Goal: Task Accomplishment & Management: Manage account settings

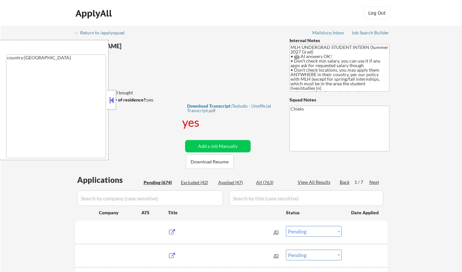
select select ""pending""
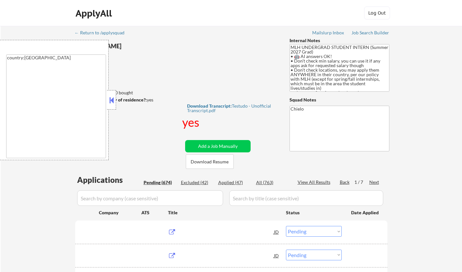
select select ""pending""
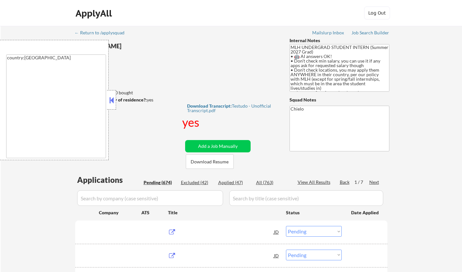
select select ""pending""
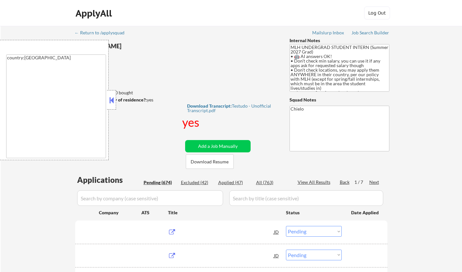
select select ""pending""
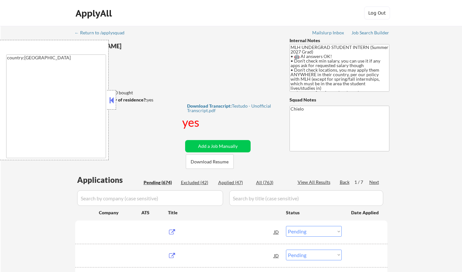
select select ""pending""
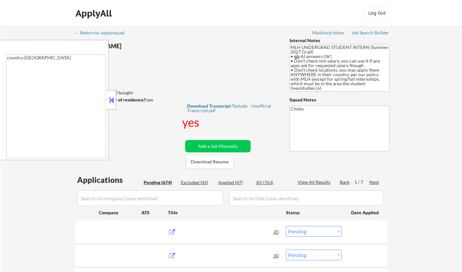
select select ""pending""
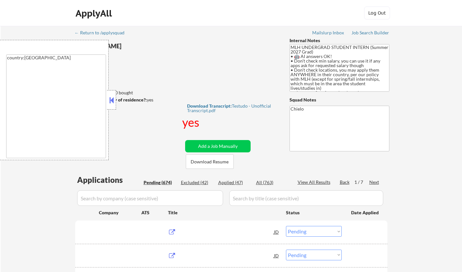
select select ""pending""
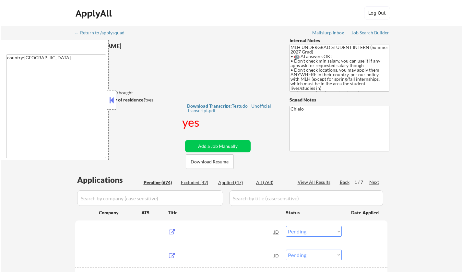
select select ""pending""
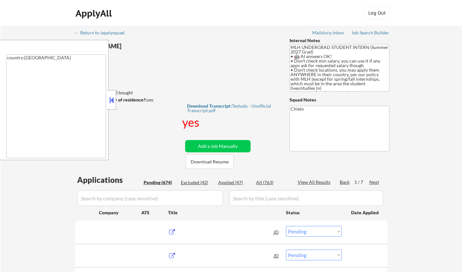
select select ""pending""
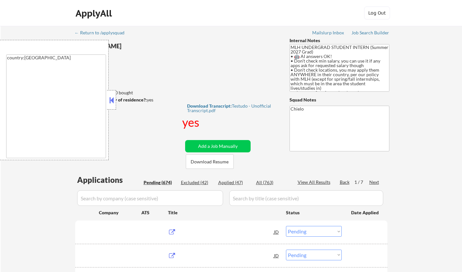
select select ""pending""
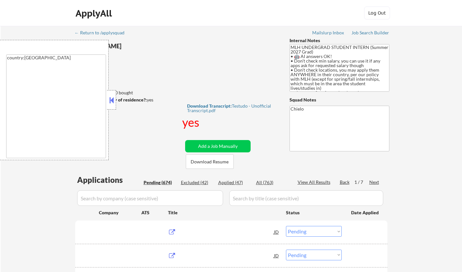
select select ""pending""
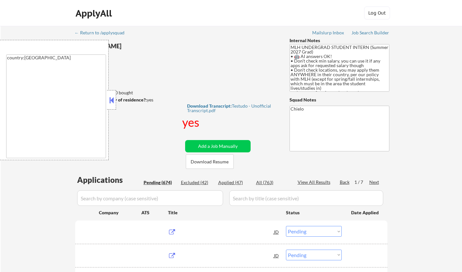
select select ""pending""
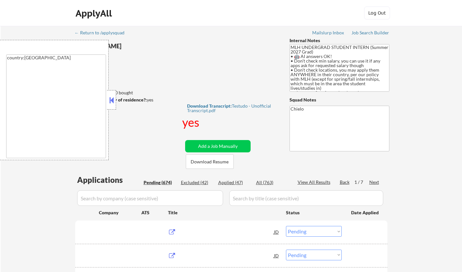
select select ""pending""
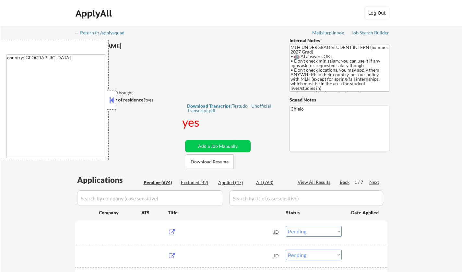
select select ""pending""
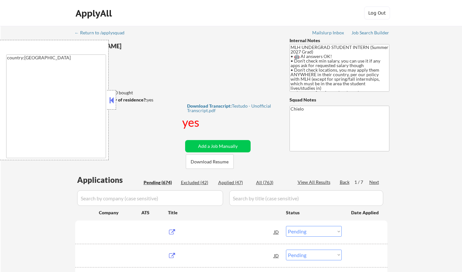
select select ""pending""
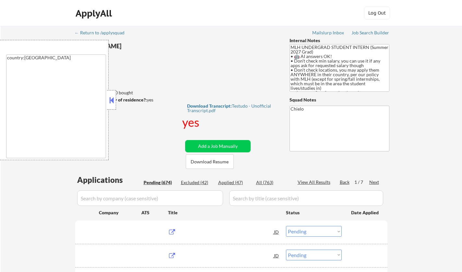
select select ""pending""
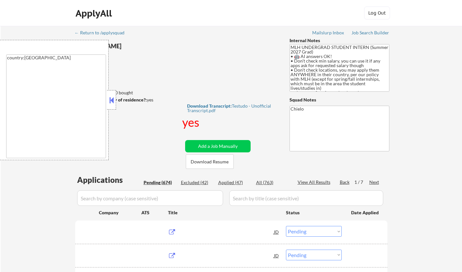
select select ""pending""
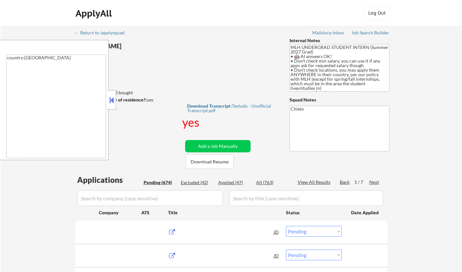
select select ""pending""
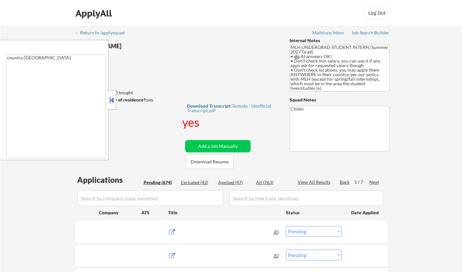
select select ""pending""
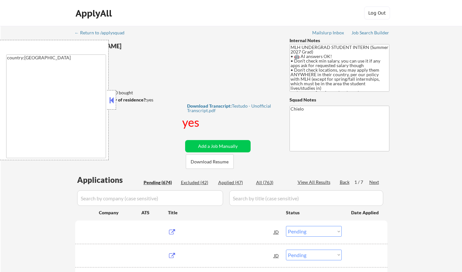
select select ""pending""
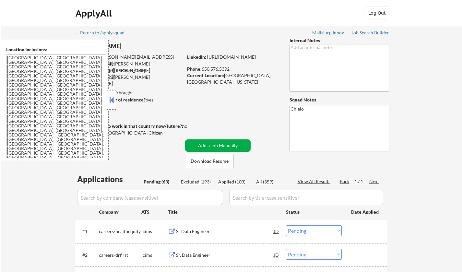
select select ""pending""
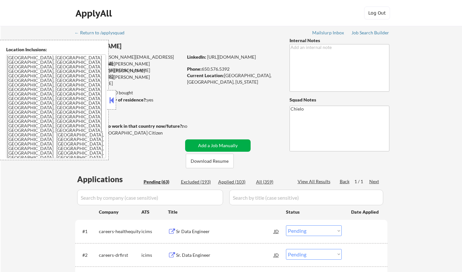
select select ""pending""
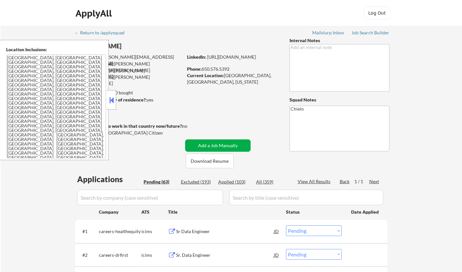
select select ""pending""
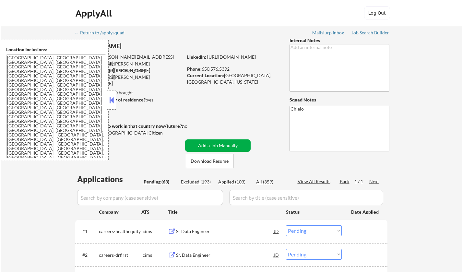
select select ""pending""
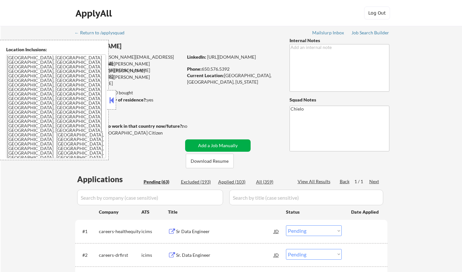
select select ""pending""
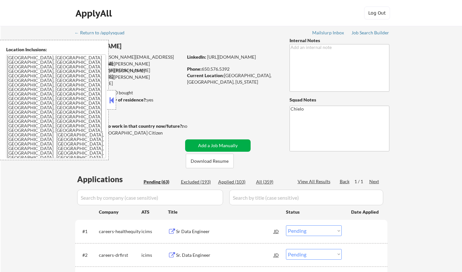
select select ""pending""
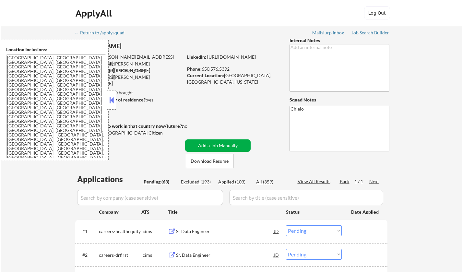
select select ""pending""
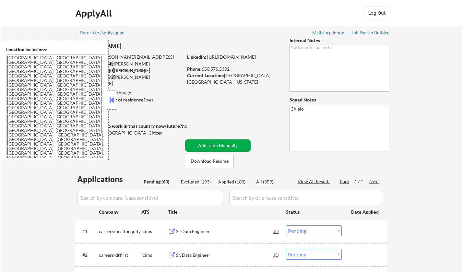
select select ""pending""
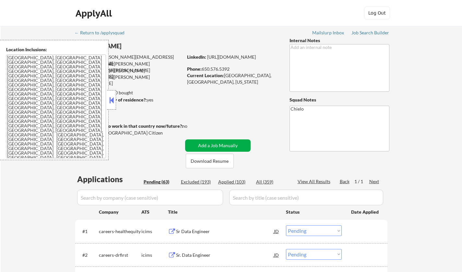
select select ""pending""
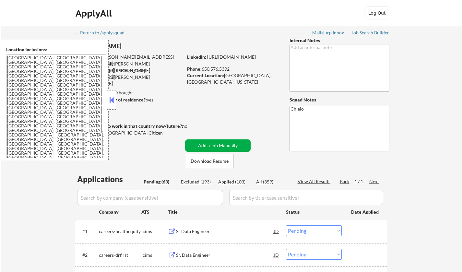
select select ""pending""
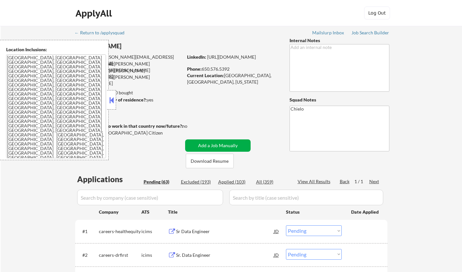
select select ""pending""
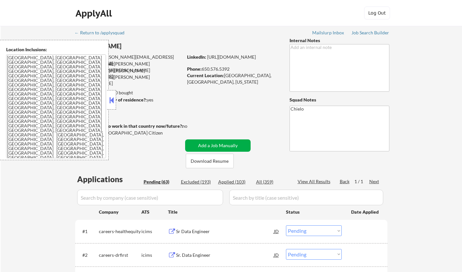
select select ""pending""
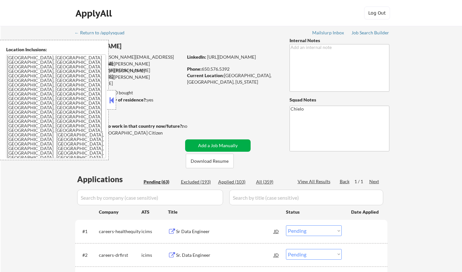
select select ""pending""
click at [111, 96] on button at bounding box center [111, 100] width 7 height 10
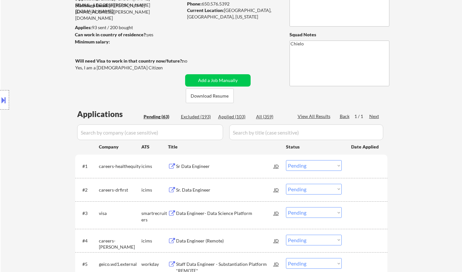
scroll to position [65, 0]
click at [209, 94] on button "Download Resume" at bounding box center [210, 96] width 48 height 15
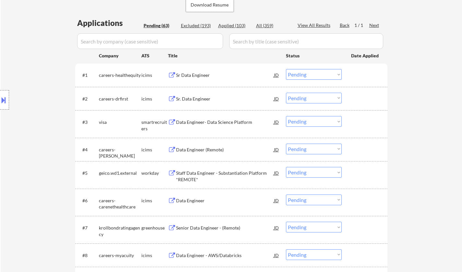
scroll to position [162, 0]
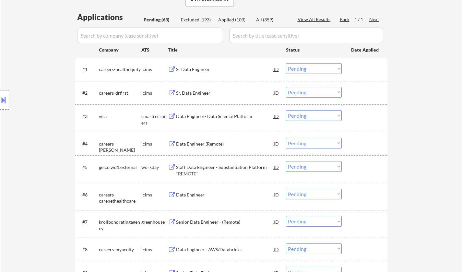
click at [211, 113] on div "Data Engineer- Data Science Platform" at bounding box center [225, 116] width 98 height 12
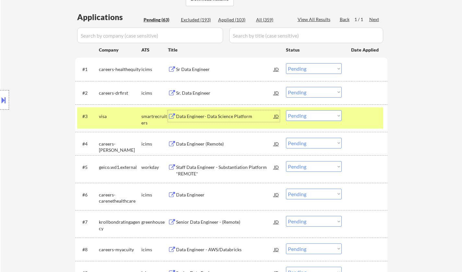
drag, startPoint x: 331, startPoint y: 114, endPoint x: 331, endPoint y: 120, distance: 6.2
click at [331, 114] on select "Choose an option... Pending Applied Excluded (Questions) Excluded (Expired) Exc…" at bounding box center [314, 115] width 56 height 11
click at [286, 110] on select "Choose an option... Pending Applied Excluded (Questions) Excluded (Expired) Exc…" at bounding box center [314, 115] width 56 height 11
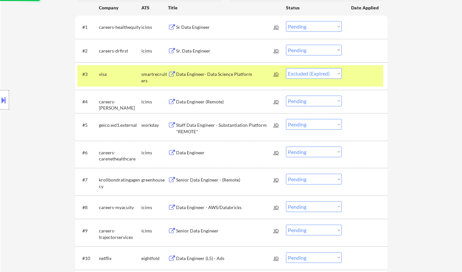
scroll to position [227, 0]
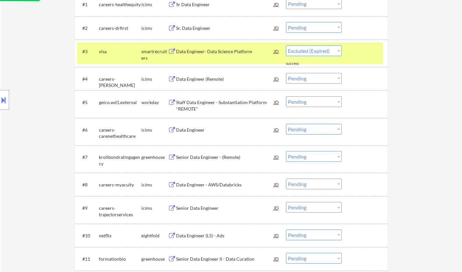
select select ""pending""
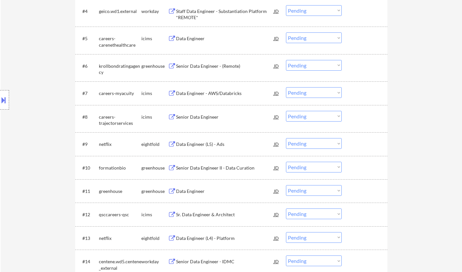
scroll to position [292, 0]
click at [225, 169] on div "Senior Data Engineer II - Data Curation" at bounding box center [225, 167] width 98 height 6
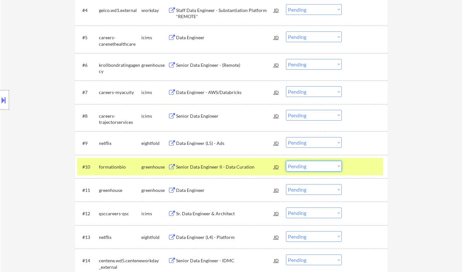
drag, startPoint x: 319, startPoint y: 167, endPoint x: 324, endPoint y: 170, distance: 5.6
click at [319, 167] on select "Choose an option... Pending Applied Excluded (Questions) Excluded (Expired) Exc…" at bounding box center [314, 166] width 56 height 11
click at [286, 161] on select "Choose an option... Pending Applied Excluded (Questions) Excluded (Expired) Exc…" at bounding box center [314, 166] width 56 height 11
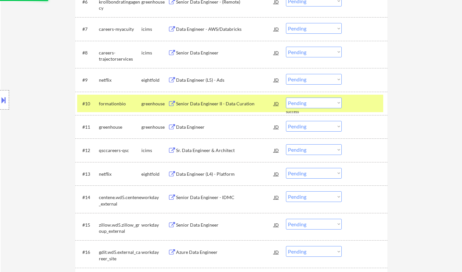
scroll to position [357, 0]
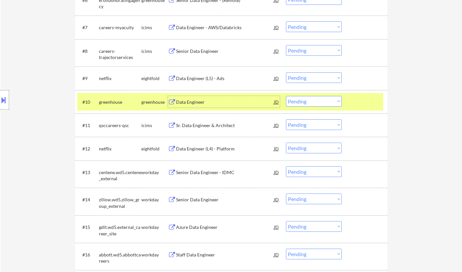
click at [187, 101] on div "Data Engineer" at bounding box center [225, 102] width 98 height 6
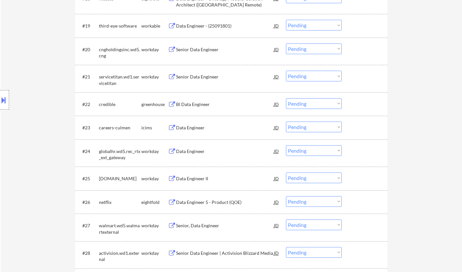
scroll to position [681, 0]
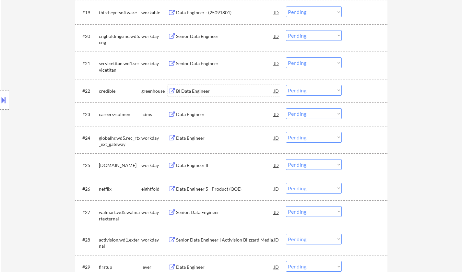
click at [193, 91] on div "BI Data Engineer" at bounding box center [225, 91] width 98 height 6
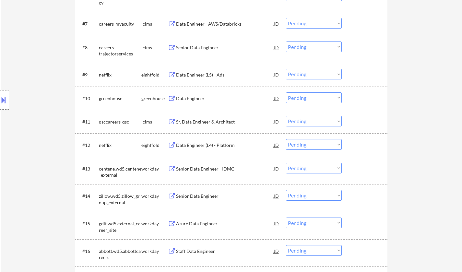
scroll to position [357, 0]
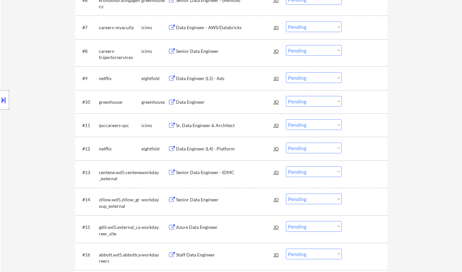
click at [314, 101] on select "Choose an option... Pending Applied Excluded (Questions) Excluded (Expired) Exc…" at bounding box center [314, 101] width 56 height 11
click at [286, 96] on select "Choose an option... Pending Applied Excluded (Questions) Excluded (Expired) Exc…" at bounding box center [314, 101] width 56 height 11
select select ""pending""
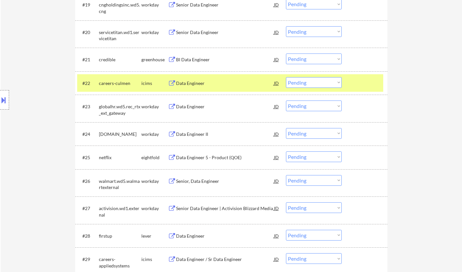
scroll to position [681, 0]
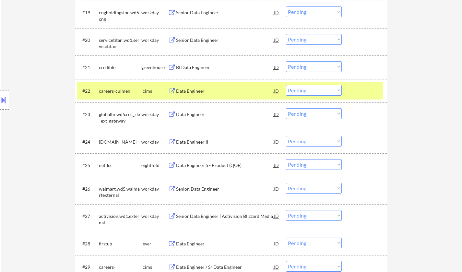
click at [274, 67] on div "JD" at bounding box center [276, 67] width 6 height 12
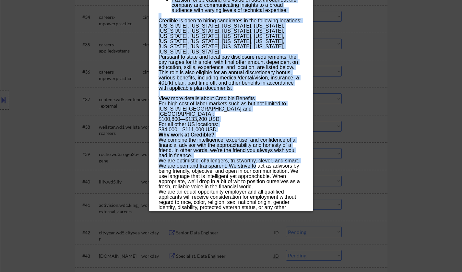
scroll to position [1135, 0]
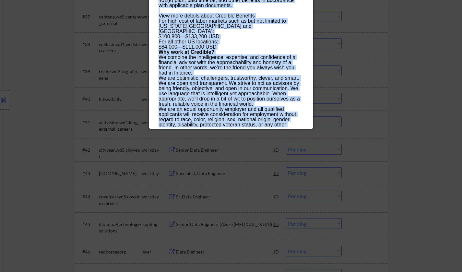
drag, startPoint x: 160, startPoint y: 25, endPoint x: 224, endPoint y: 114, distance: 109.7
copy div "LO Ipsu Dolorsit ametcons Adipis, Elitse Doeius TE Incididu Utlab ✅: Etdolo'm a…"
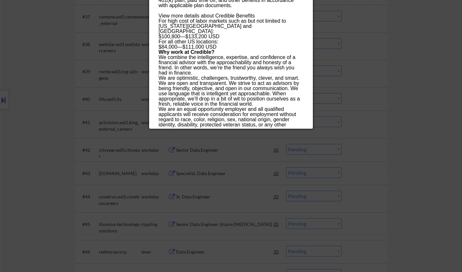
click at [61, 78] on div at bounding box center [231, 136] width 462 height 272
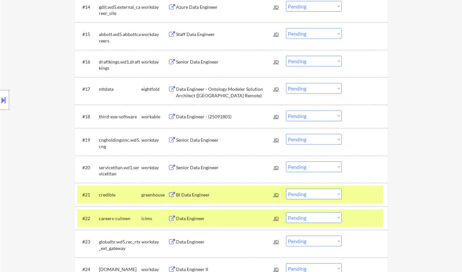
scroll to position [551, 0]
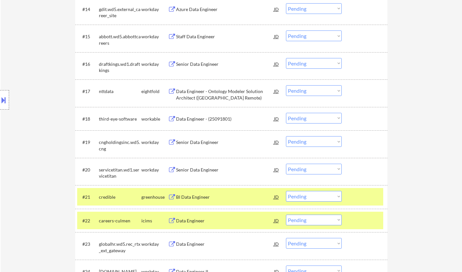
click at [310, 199] on select "Choose an option... Pending Applied Excluded (Questions) Excluded (Expired) Exc…" at bounding box center [314, 196] width 56 height 11
click at [286, 191] on select "Choose an option... Pending Applied Excluded (Questions) Excluded (Expired) Exc…" at bounding box center [314, 196] width 56 height 11
select select ""pending""
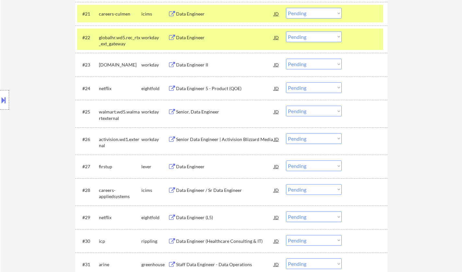
scroll to position [746, 0]
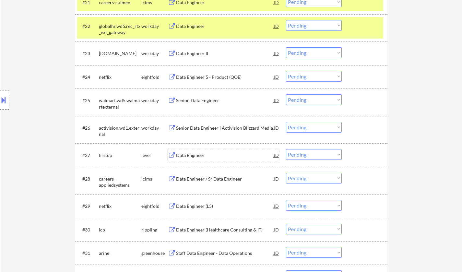
click at [193, 157] on div "Data Engineer" at bounding box center [225, 155] width 98 height 6
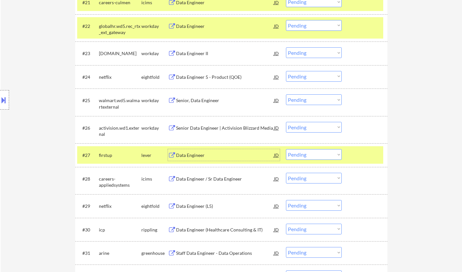
click at [311, 155] on select "Choose an option... Pending Applied Excluded (Questions) Excluded (Expired) Exc…" at bounding box center [314, 154] width 56 height 11
click at [286, 149] on select "Choose an option... Pending Applied Excluded (Questions) Excluded (Expired) Exc…" at bounding box center [314, 154] width 56 height 11
select select ""pending""
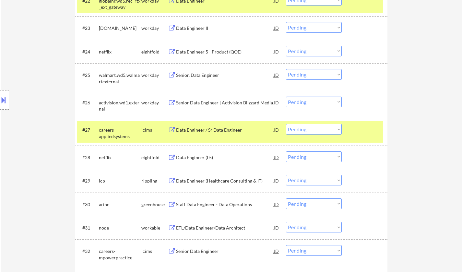
scroll to position [778, 0]
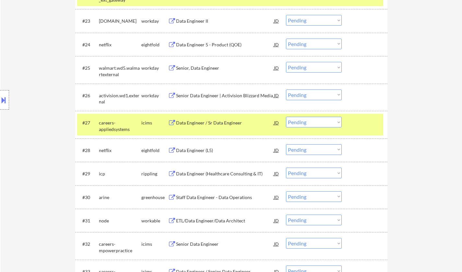
click at [222, 174] on div "Data Engineer (Healthcare Consulting & IT)" at bounding box center [225, 174] width 98 height 6
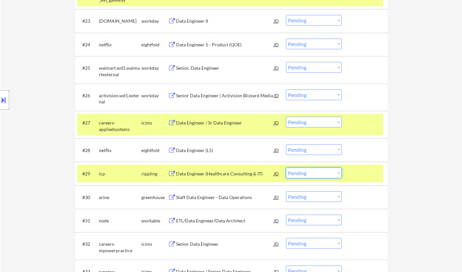
click at [314, 175] on select "Choose an option... Pending Applied Excluded (Questions) Excluded (Expired) Exc…" at bounding box center [314, 173] width 56 height 11
click at [286, 168] on select "Choose an option... Pending Applied Excluded (Questions) Excluded (Expired) Exc…" at bounding box center [314, 173] width 56 height 11
select select ""pending""
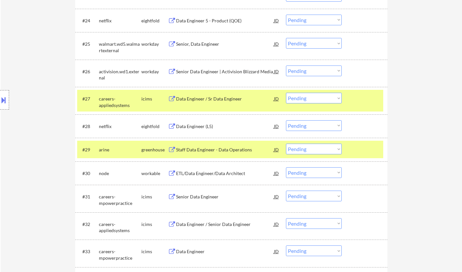
scroll to position [843, 0]
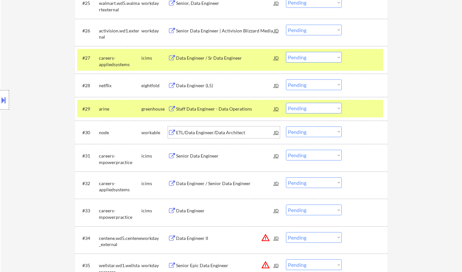
click at [212, 134] on div "ETL/Data Engineer/Data Architect" at bounding box center [225, 132] width 98 height 6
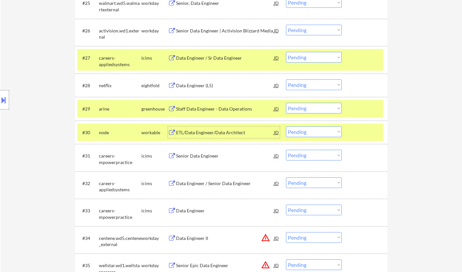
scroll to position [811, 0]
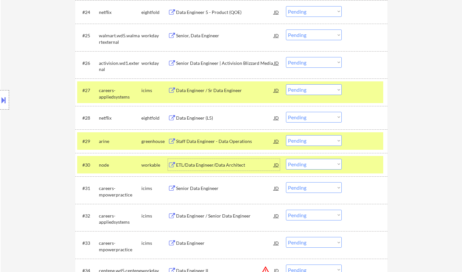
click at [313, 166] on select "Choose an option... Pending Applied Excluded (Questions) Excluded (Expired) Exc…" at bounding box center [314, 164] width 56 height 11
click at [286, 159] on select "Choose an option... Pending Applied Excluded (Questions) Excluded (Expired) Exc…" at bounding box center [314, 164] width 56 height 11
select select ""pending""
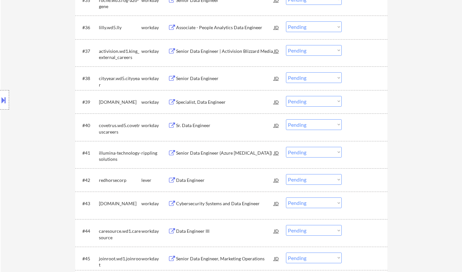
scroll to position [1135, 0]
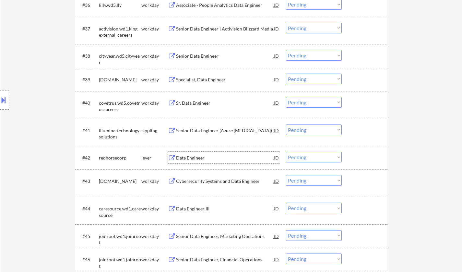
click at [185, 161] on div "Data Engineer" at bounding box center [225, 158] width 98 height 6
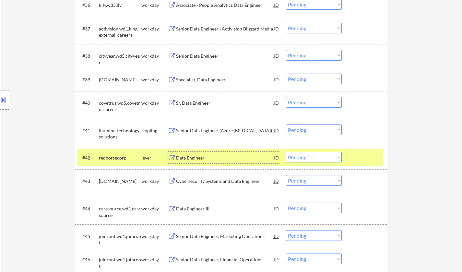
drag, startPoint x: 311, startPoint y: 159, endPoint x: 312, endPoint y: 162, distance: 3.9
click at [311, 159] on select "Choose an option... Pending Applied Excluded (Questions) Excluded (Expired) Exc…" at bounding box center [314, 157] width 56 height 11
click at [286, 152] on select "Choose an option... Pending Applied Excluded (Questions) Excluded (Expired) Exc…" at bounding box center [314, 157] width 56 height 11
select select ""pending""
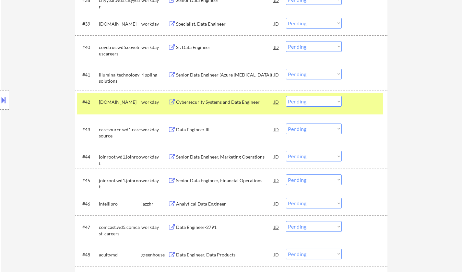
scroll to position [1297, 0]
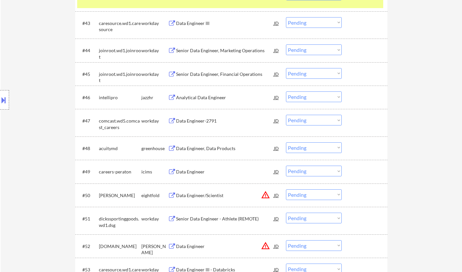
click at [206, 148] on div "Data Engineer, Data Products" at bounding box center [225, 148] width 98 height 6
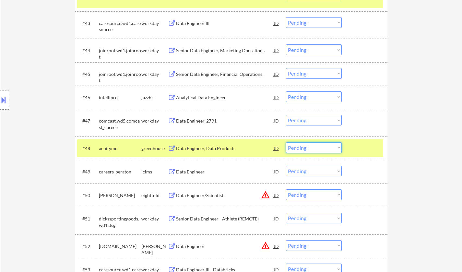
click at [327, 148] on select "Choose an option... Pending Applied Excluded (Questions) Excluded (Expired) Exc…" at bounding box center [314, 147] width 56 height 11
click at [286, 142] on select "Choose an option... Pending Applied Excluded (Questions) Excluded (Expired) Exc…" at bounding box center [314, 147] width 56 height 11
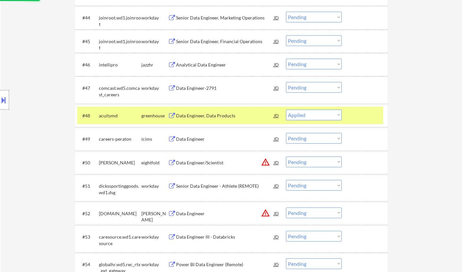
scroll to position [1362, 0]
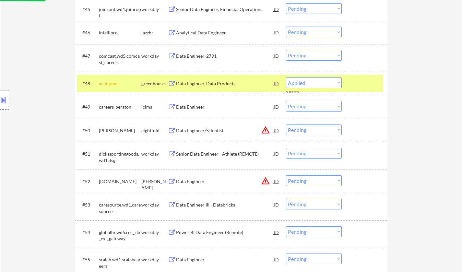
select select ""pending""
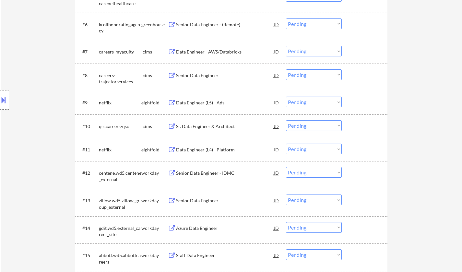
scroll to position [389, 0]
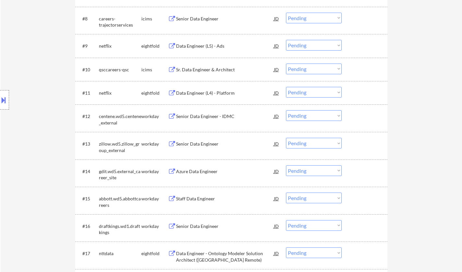
click at [207, 145] on div "Senior Data Engineer" at bounding box center [225, 144] width 98 height 6
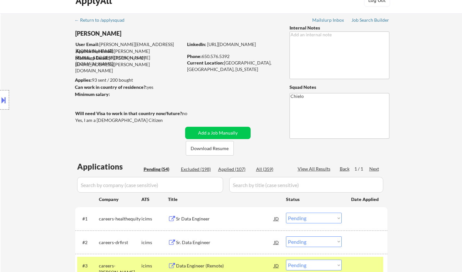
scroll to position [0, 0]
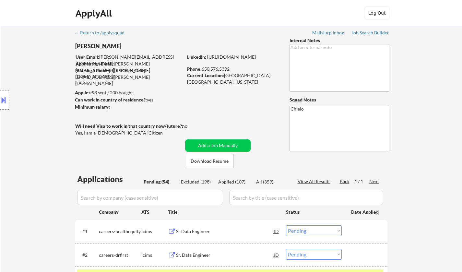
click at [233, 181] on div "Applied (107)" at bounding box center [234, 182] width 32 height 6
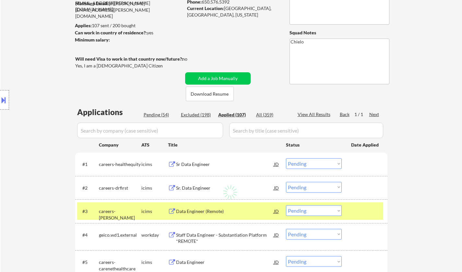
scroll to position [130, 0]
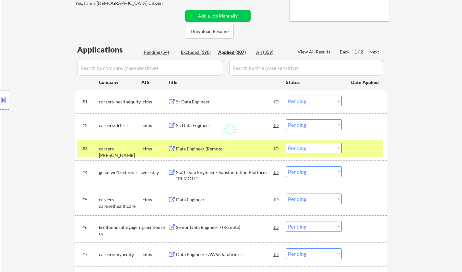
select select ""applied""
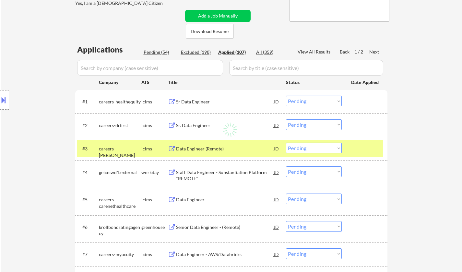
select select ""applied""
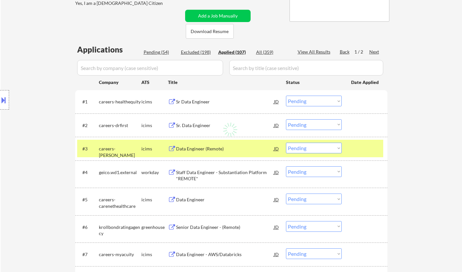
select select ""applied""
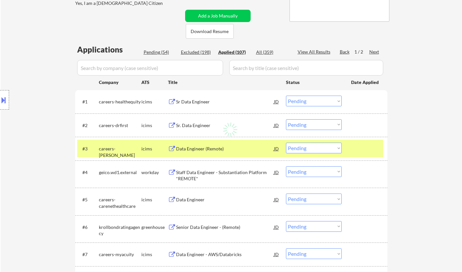
select select ""applied""
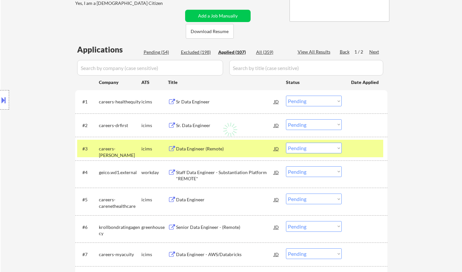
select select ""applied""
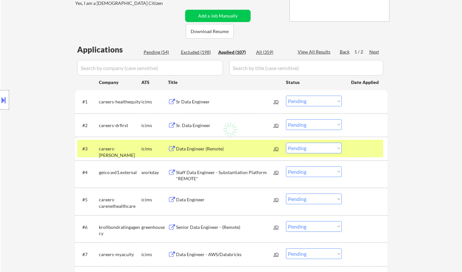
select select ""applied""
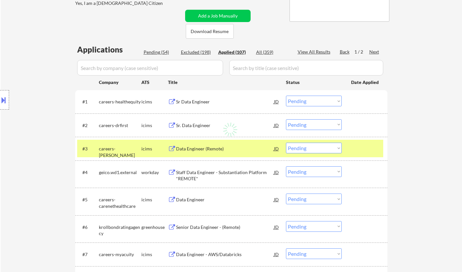
select select ""applied""
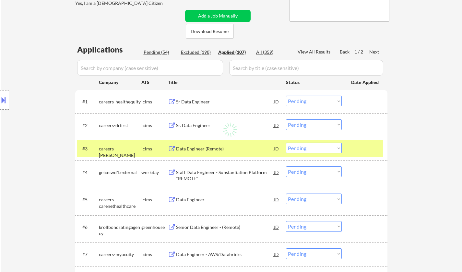
select select ""applied""
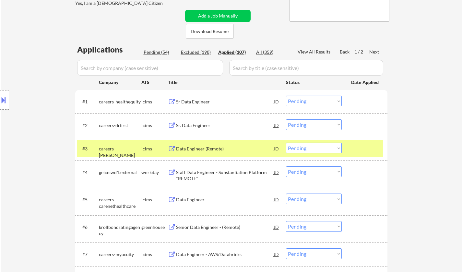
select select ""applied""
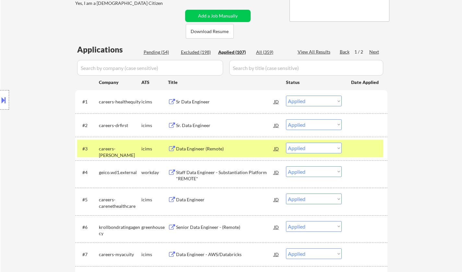
select select ""applied""
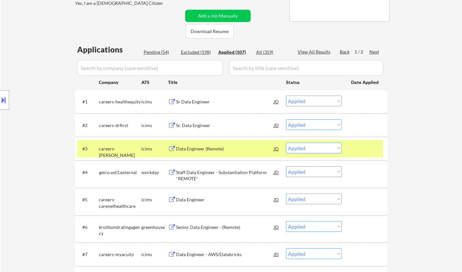
select select ""applied""
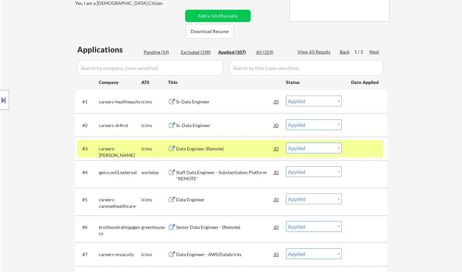
select select ""applied""
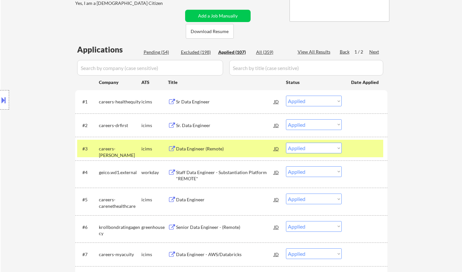
select select ""applied""
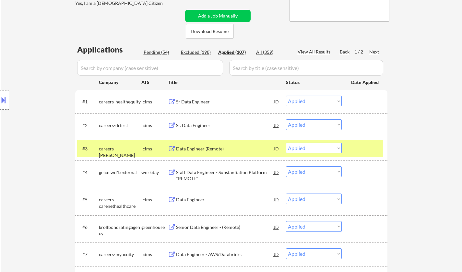
select select ""applied""
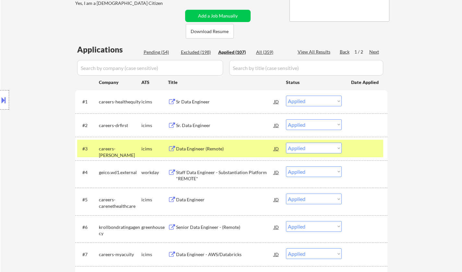
select select ""applied""
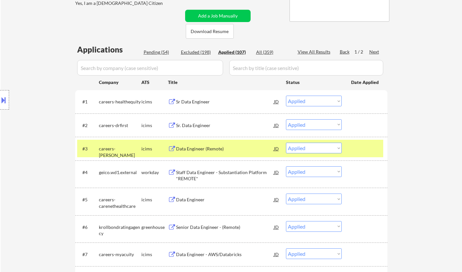
select select ""applied""
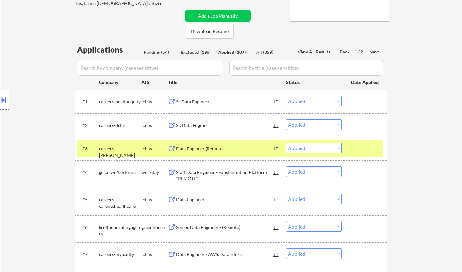
select select ""applied""
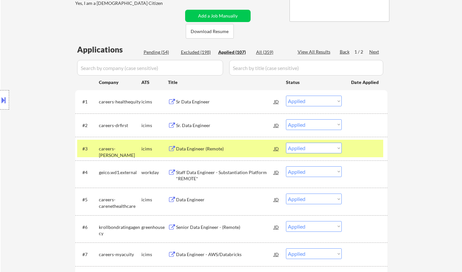
select select ""applied""
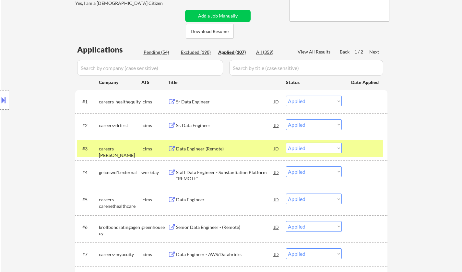
select select ""applied""
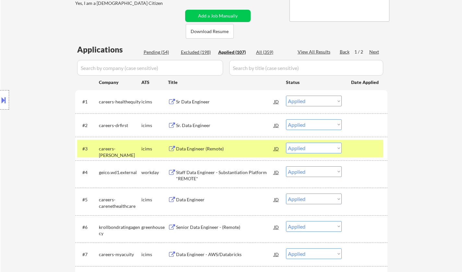
select select ""applied""
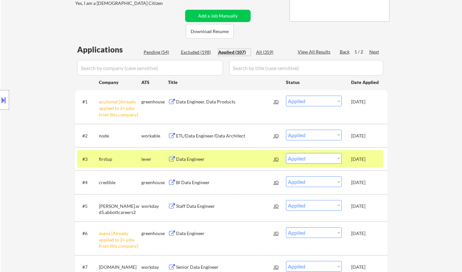
click at [152, 54] on div "Pending (54)" at bounding box center [160, 52] width 32 height 6
select select ""pending""
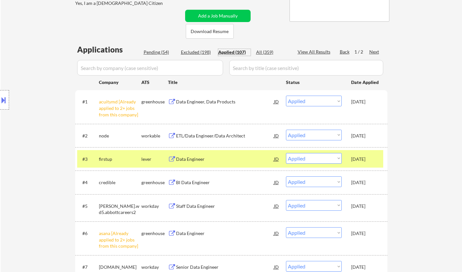
select select ""pending""
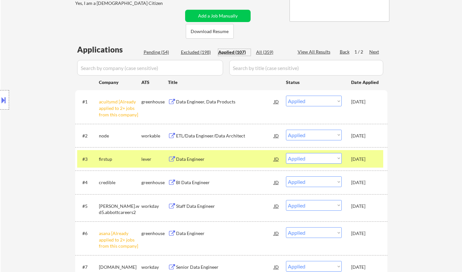
select select ""pending""
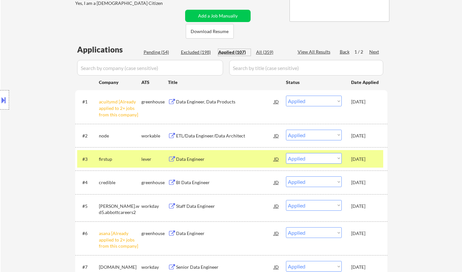
select select ""pending""
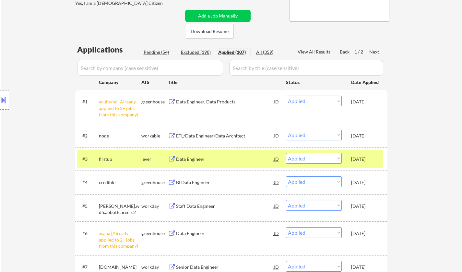
select select ""pending""
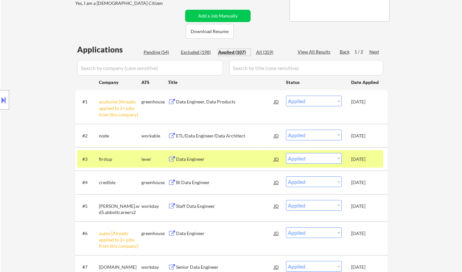
select select ""pending""
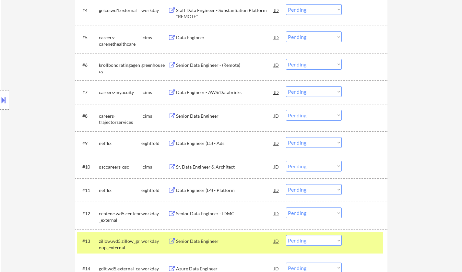
scroll to position [389, 0]
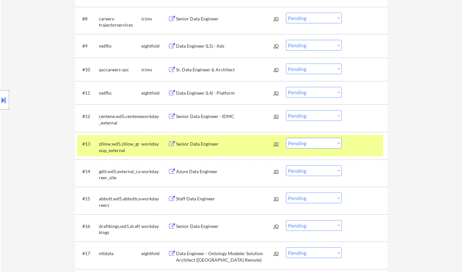
drag, startPoint x: 325, startPoint y: 141, endPoint x: 324, endPoint y: 145, distance: 4.3
click at [325, 141] on select "Choose an option... Pending Applied Excluded (Questions) Excluded (Expired) Exc…" at bounding box center [314, 143] width 56 height 11
click at [286, 138] on select "Choose an option... Pending Applied Excluded (Questions) Excluded (Expired) Exc…" at bounding box center [314, 143] width 56 height 11
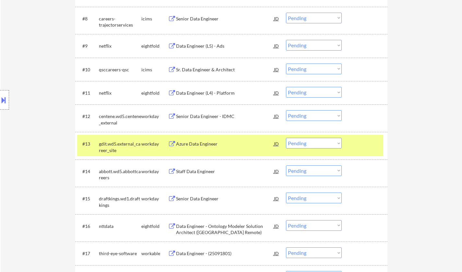
click at [195, 173] on div "Staff Data Engineer" at bounding box center [225, 171] width 98 height 6
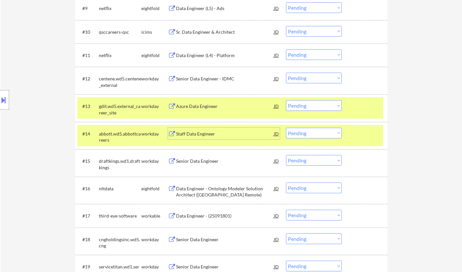
scroll to position [454, 0]
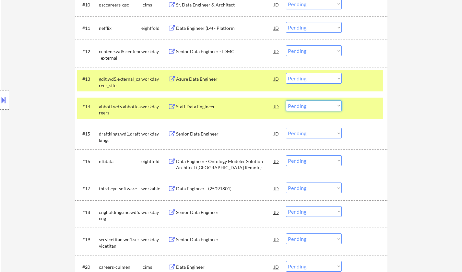
drag, startPoint x: 314, startPoint y: 104, endPoint x: 315, endPoint y: 110, distance: 6.4
click at [314, 105] on select "Choose an option... Pending Applied Excluded (Questions) Excluded (Expired) Exc…" at bounding box center [314, 106] width 56 height 11
click at [286, 101] on select "Choose an option... Pending Applied Excluded (Questions) Excluded (Expired) Exc…" at bounding box center [314, 106] width 56 height 11
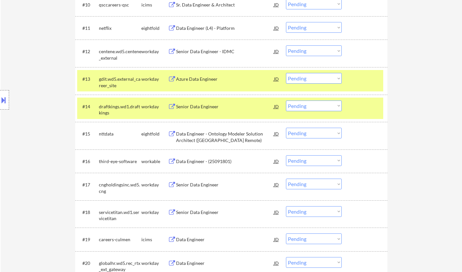
click at [202, 109] on div "Senior Data Engineer" at bounding box center [225, 106] width 98 height 6
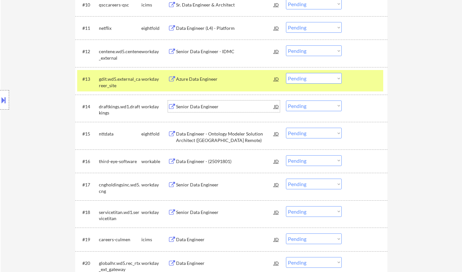
click at [330, 109] on select "Choose an option... Pending Applied Excluded (Questions) Excluded (Expired) Exc…" at bounding box center [314, 106] width 56 height 11
click at [286, 101] on select "Choose an option... Pending Applied Excluded (Questions) Excluded (Expired) Exc…" at bounding box center [314, 106] width 56 height 11
